Goal: Communication & Community: Ask a question

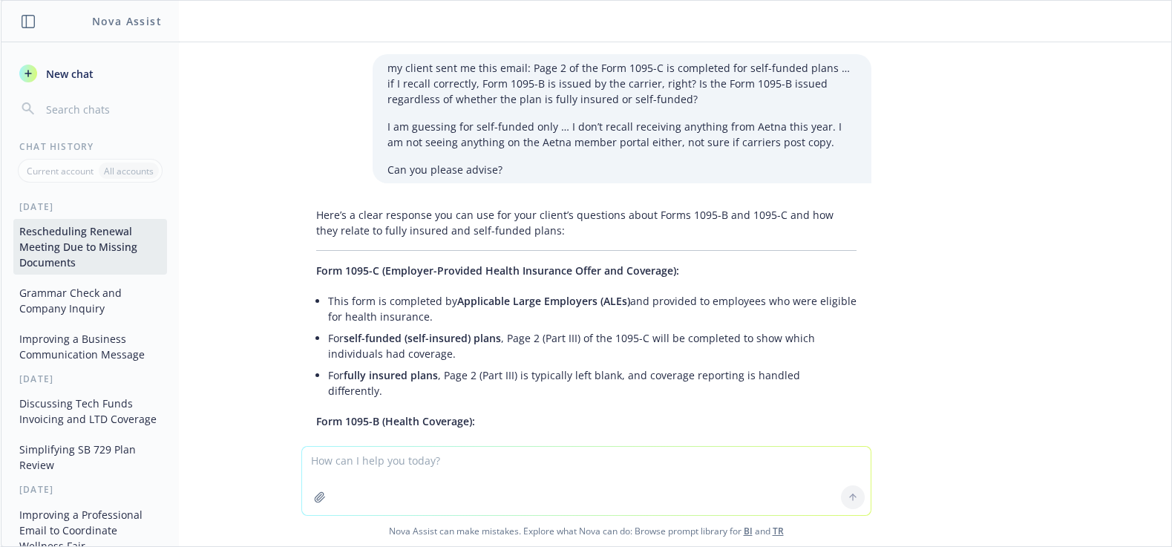
scroll to position [1764, 0]
